Goal: Find specific page/section: Find specific page/section

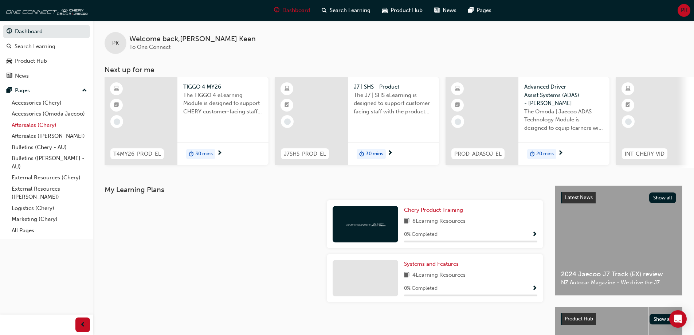
click at [31, 124] on link "Aftersales (Chery)" at bounding box center [49, 124] width 81 height 11
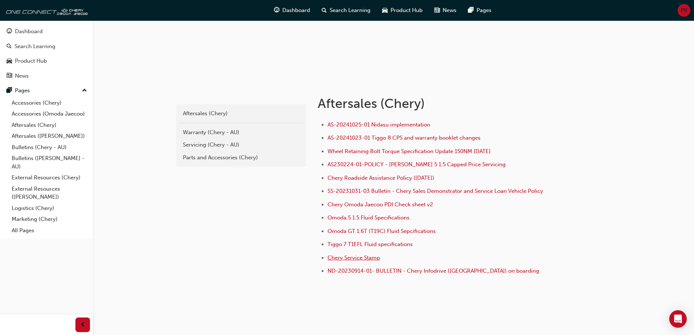
scroll to position [98, 0]
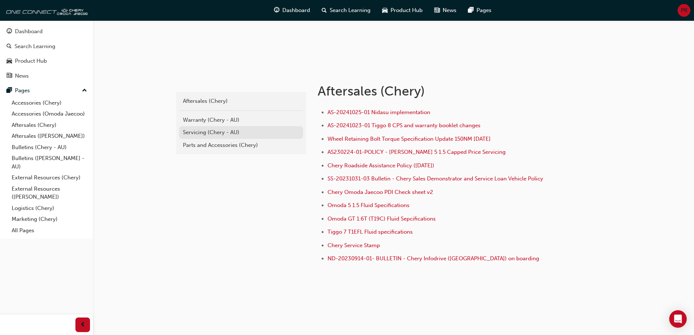
click at [195, 136] on div "Servicing (Chery - AU)" at bounding box center [241, 132] width 117 height 8
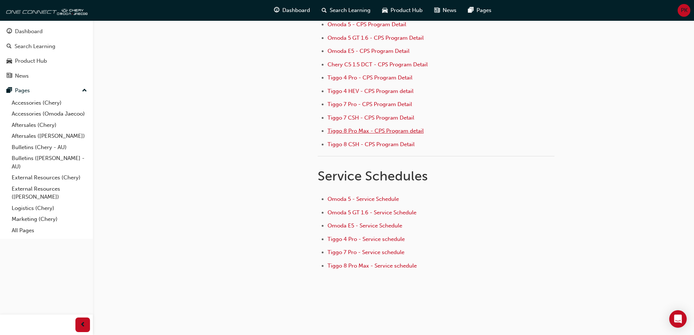
scroll to position [109, 0]
